Goal: Information Seeking & Learning: Understand process/instructions

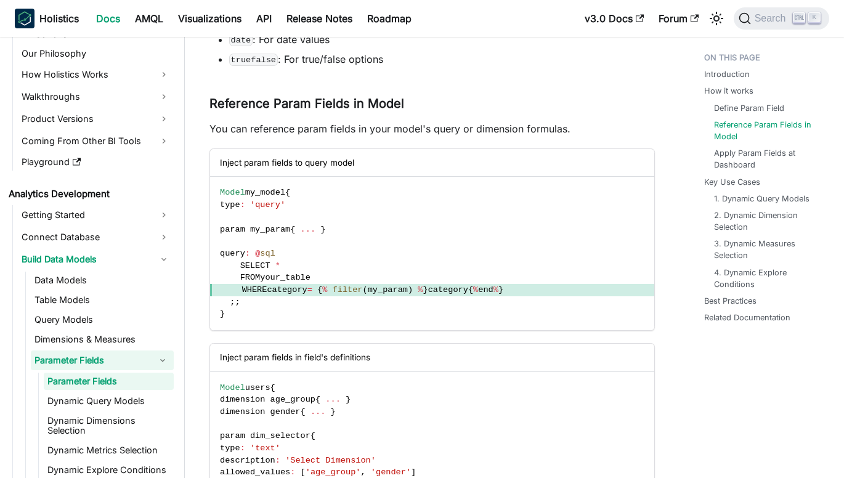
scroll to position [758, 0]
click at [111, 398] on link "Dynamic Query Models" at bounding box center [109, 400] width 130 height 17
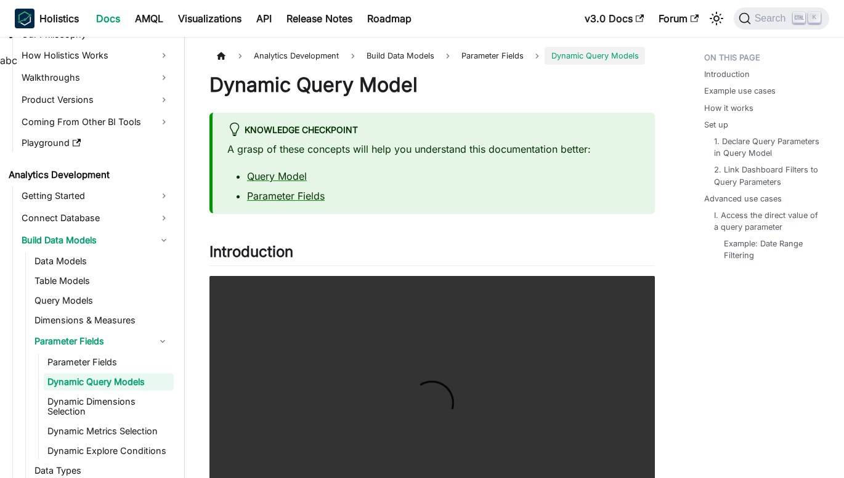
scroll to position [63, 0]
click at [122, 400] on link "Dynamic Dimensions Selection" at bounding box center [109, 405] width 130 height 27
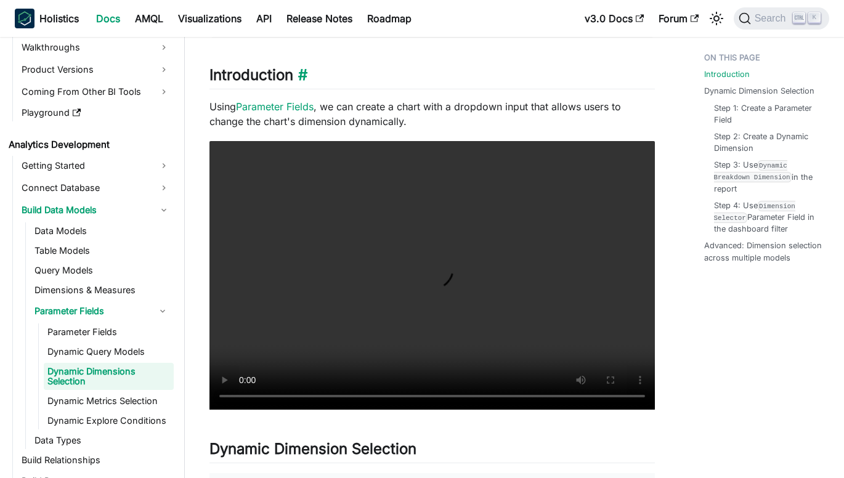
scroll to position [215, 0]
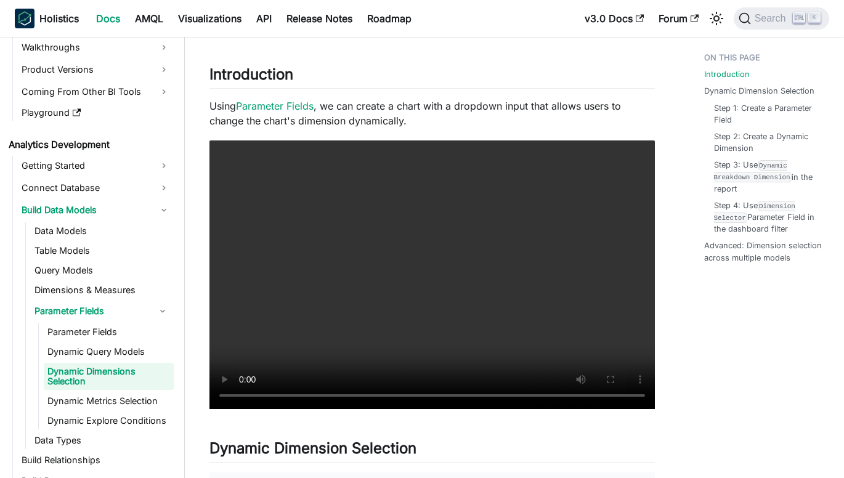
click at [378, 119] on p "Using Parameter Fields , we can create a chart with a dropdown input that allow…" at bounding box center [431, 114] width 445 height 30
drag, startPoint x: 378, startPoint y: 119, endPoint x: 443, endPoint y: 121, distance: 65.3
click at [443, 121] on p "Using Parameter Fields , we can create a chart with a dropdown input that allow…" at bounding box center [431, 114] width 445 height 30
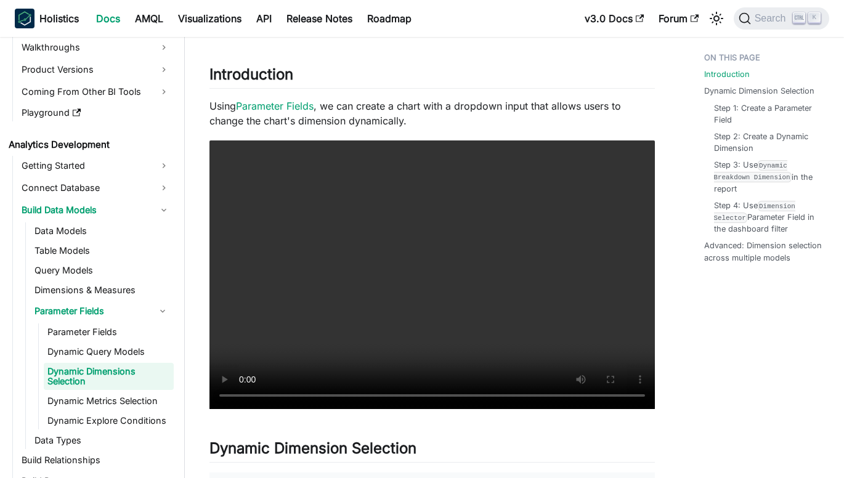
click at [499, 108] on p "Using Parameter Fields , we can create a chart with a dropdown input that allow…" at bounding box center [431, 114] width 445 height 30
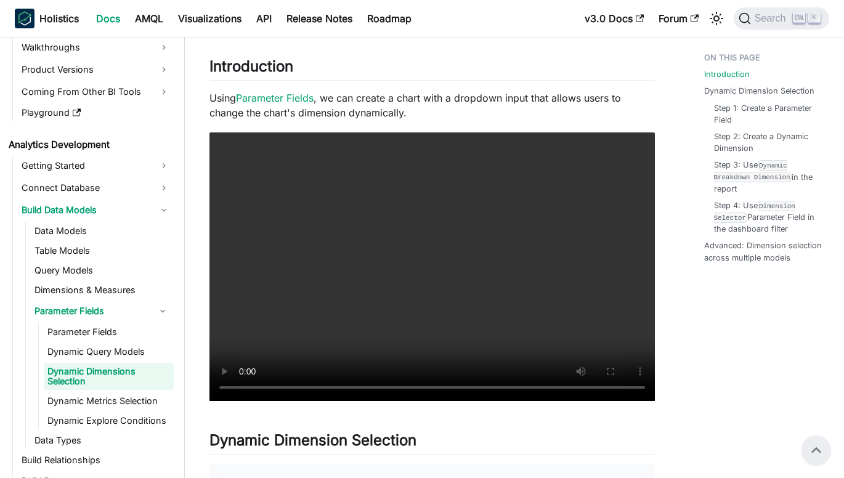
scroll to position [222, 0]
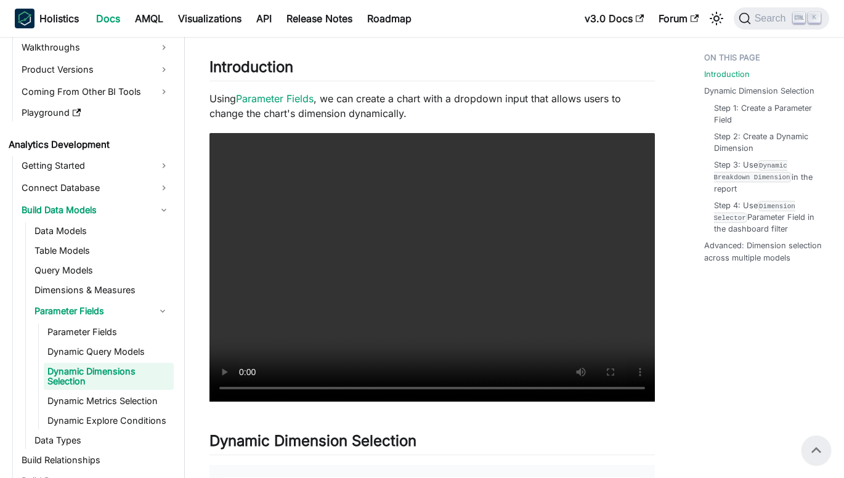
click at [575, 99] on p "Using Parameter Fields , we can create a chart with a dropdown input that allow…" at bounding box center [431, 106] width 445 height 30
drag, startPoint x: 575, startPoint y: 99, endPoint x: 605, endPoint y: 107, distance: 31.8
click at [605, 107] on p "Using Parameter Fields , we can create a chart with a dropdown input that allow…" at bounding box center [431, 106] width 445 height 30
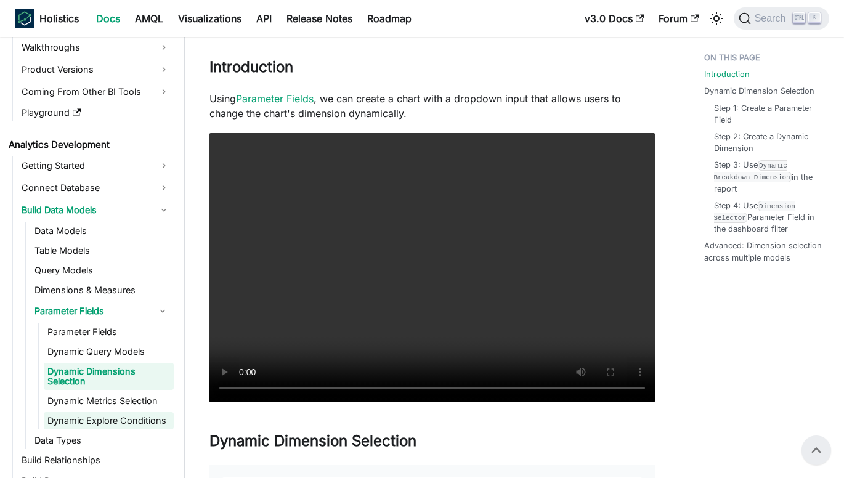
click at [137, 416] on link "Dynamic Explore Conditions" at bounding box center [109, 420] width 130 height 17
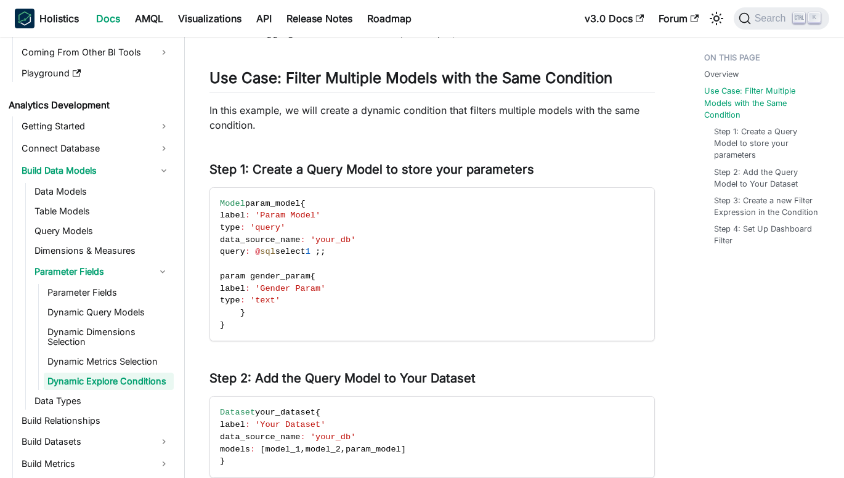
scroll to position [313, 0]
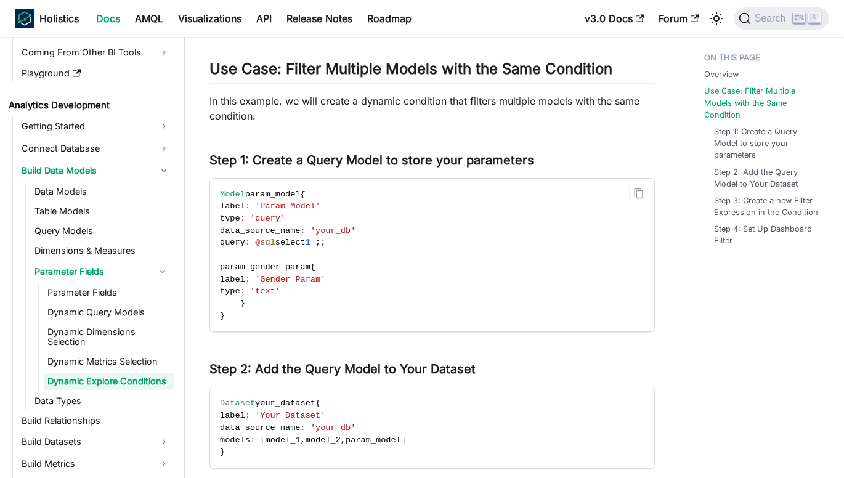
click at [307, 301] on code "Model param_model { label : 'Param Model' type : 'query' data_source_name : 'yo…" at bounding box center [432, 255] width 444 height 153
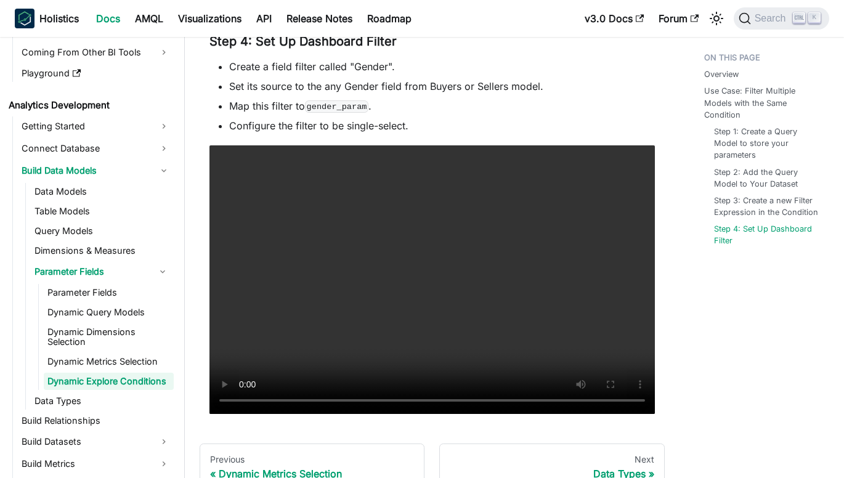
scroll to position [857, 0]
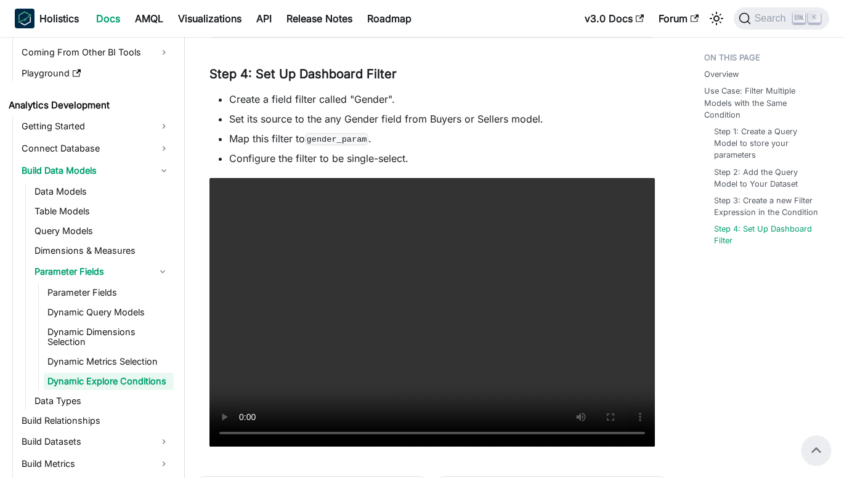
click at [487, 111] on li "Set its source to the any Gender field from Buyers or Sellers model." at bounding box center [442, 118] width 426 height 15
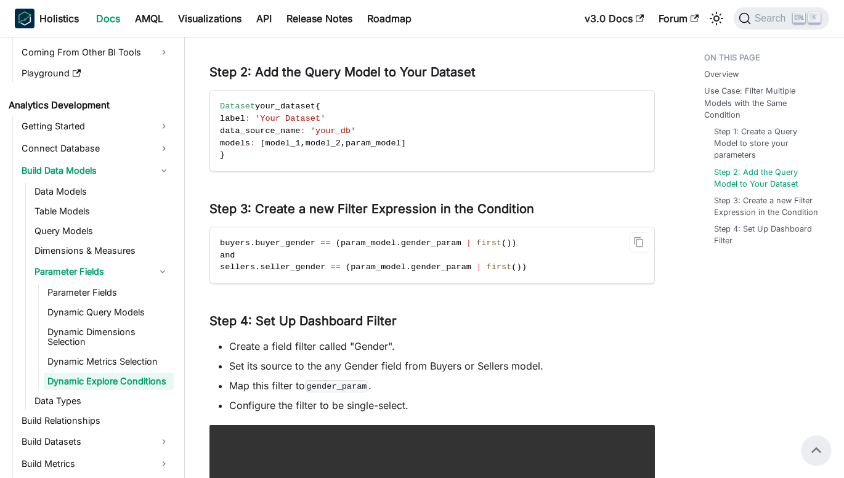
scroll to position [609, 0]
click at [426, 246] on span "gender_param" at bounding box center [431, 243] width 60 height 9
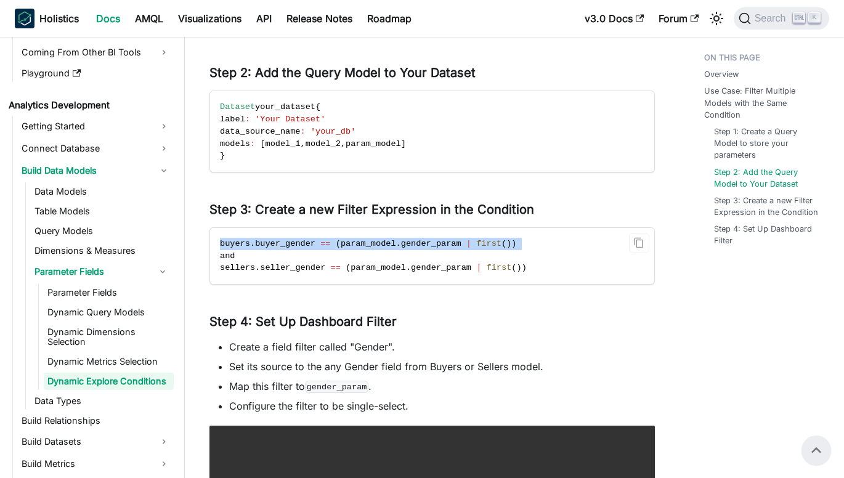
click at [426, 246] on span "gender_param" at bounding box center [431, 243] width 60 height 9
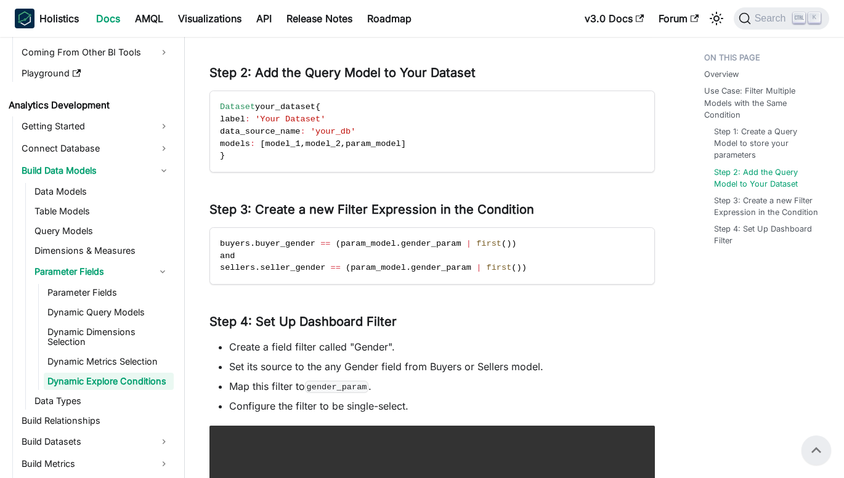
drag, startPoint x: 426, startPoint y: 246, endPoint x: 491, endPoint y: 289, distance: 77.7
click at [491, 289] on div "Dynamic Explore Conditions knowledge checkpoint A grasp of these concepts will …" at bounding box center [431, 88] width 445 height 1213
click at [227, 248] on span "buyers" at bounding box center [235, 243] width 30 height 9
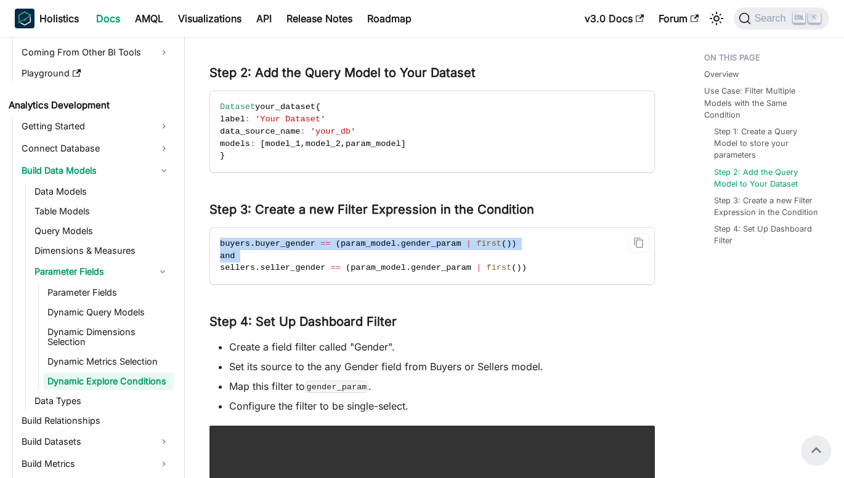
drag, startPoint x: 227, startPoint y: 248, endPoint x: 270, endPoint y: 257, distance: 44.1
click at [270, 257] on code "buyers . buyer_gender == ( param_model . gender_param | first ( ) ) and sellers…" at bounding box center [432, 256] width 444 height 56
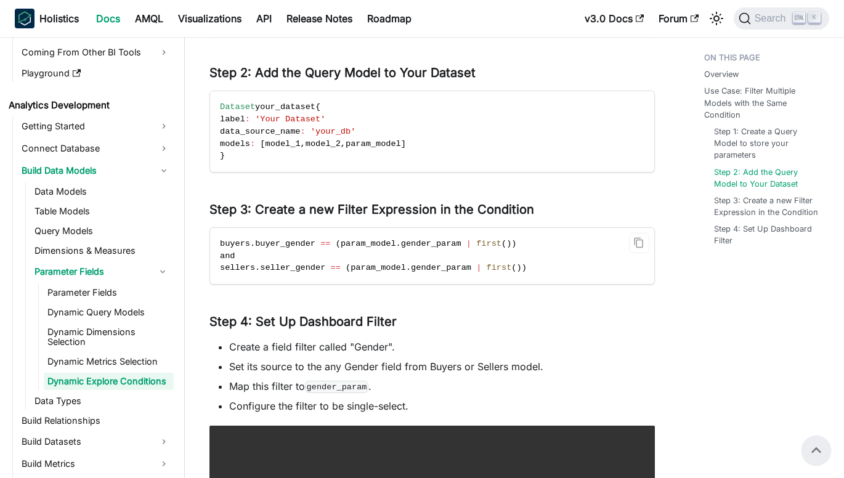
drag, startPoint x: 270, startPoint y: 257, endPoint x: 342, endPoint y: 267, distance: 72.6
click at [350, 267] on span "param_model" at bounding box center [377, 267] width 55 height 9
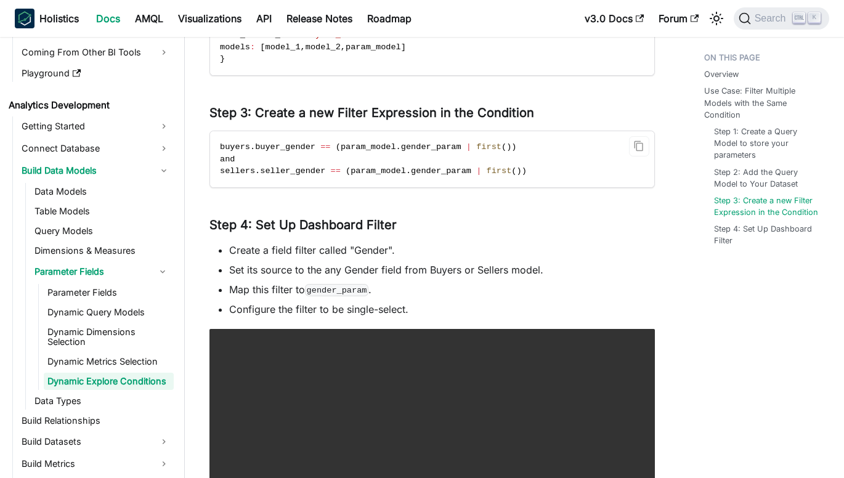
scroll to position [743, 0]
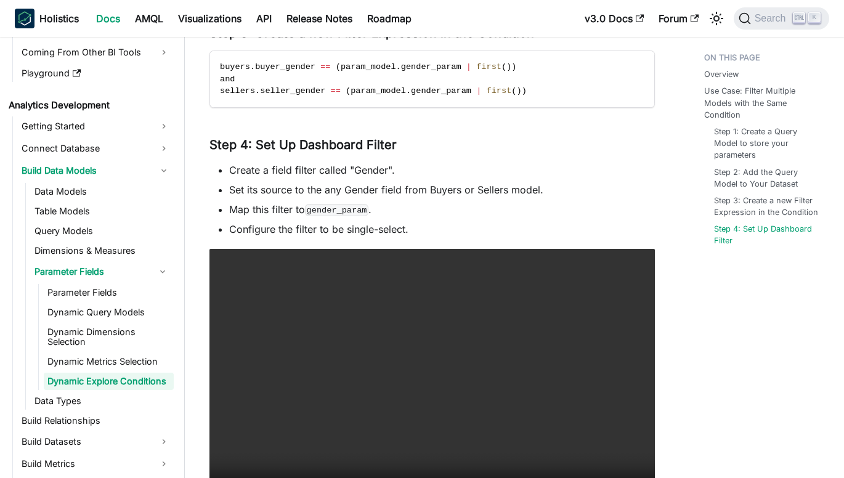
scroll to position [786, 0]
